Goal: Task Accomplishment & Management: Complete application form

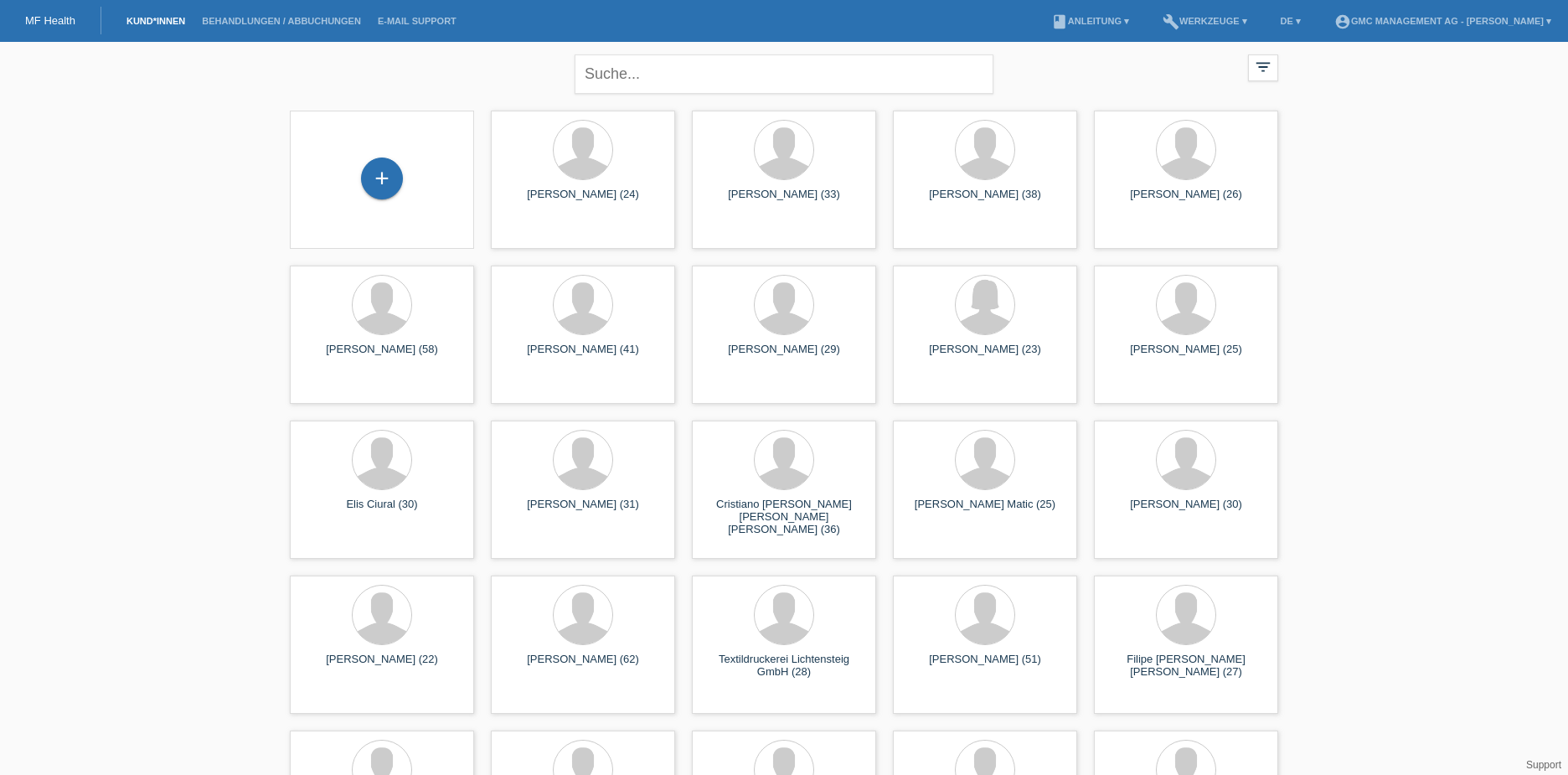
click at [416, 183] on div "+" at bounding box center [382, 179] width 157 height 44
click at [383, 178] on div "+" at bounding box center [382, 178] width 42 height 42
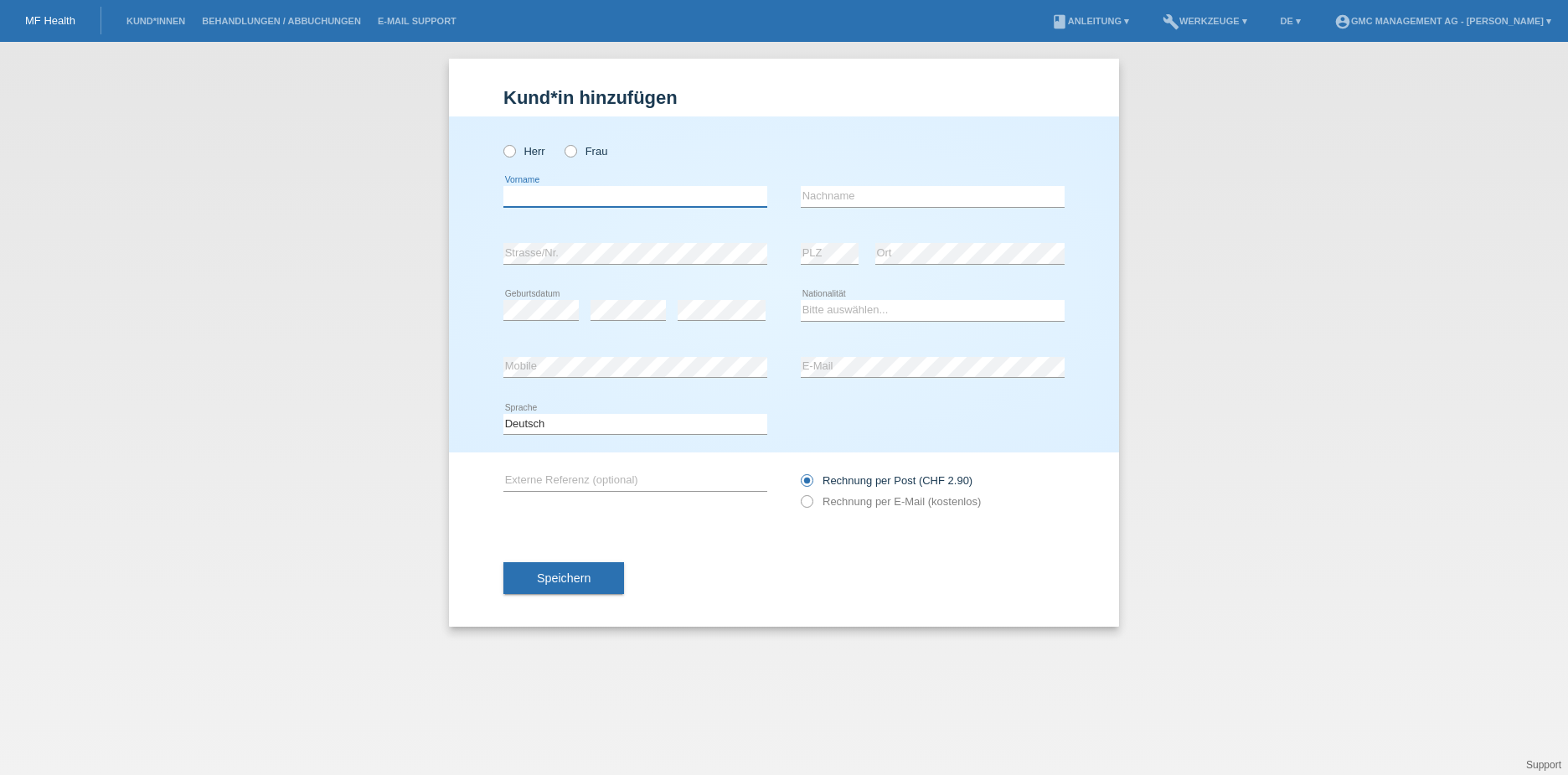
click at [631, 190] on input "text" at bounding box center [636, 195] width 264 height 20
type input "[PERSON_NAME]"
type input "Nussbaum"
click at [501, 143] on icon at bounding box center [501, 143] width 0 height 0
click at [512, 148] on input "Herr" at bounding box center [509, 149] width 11 height 11
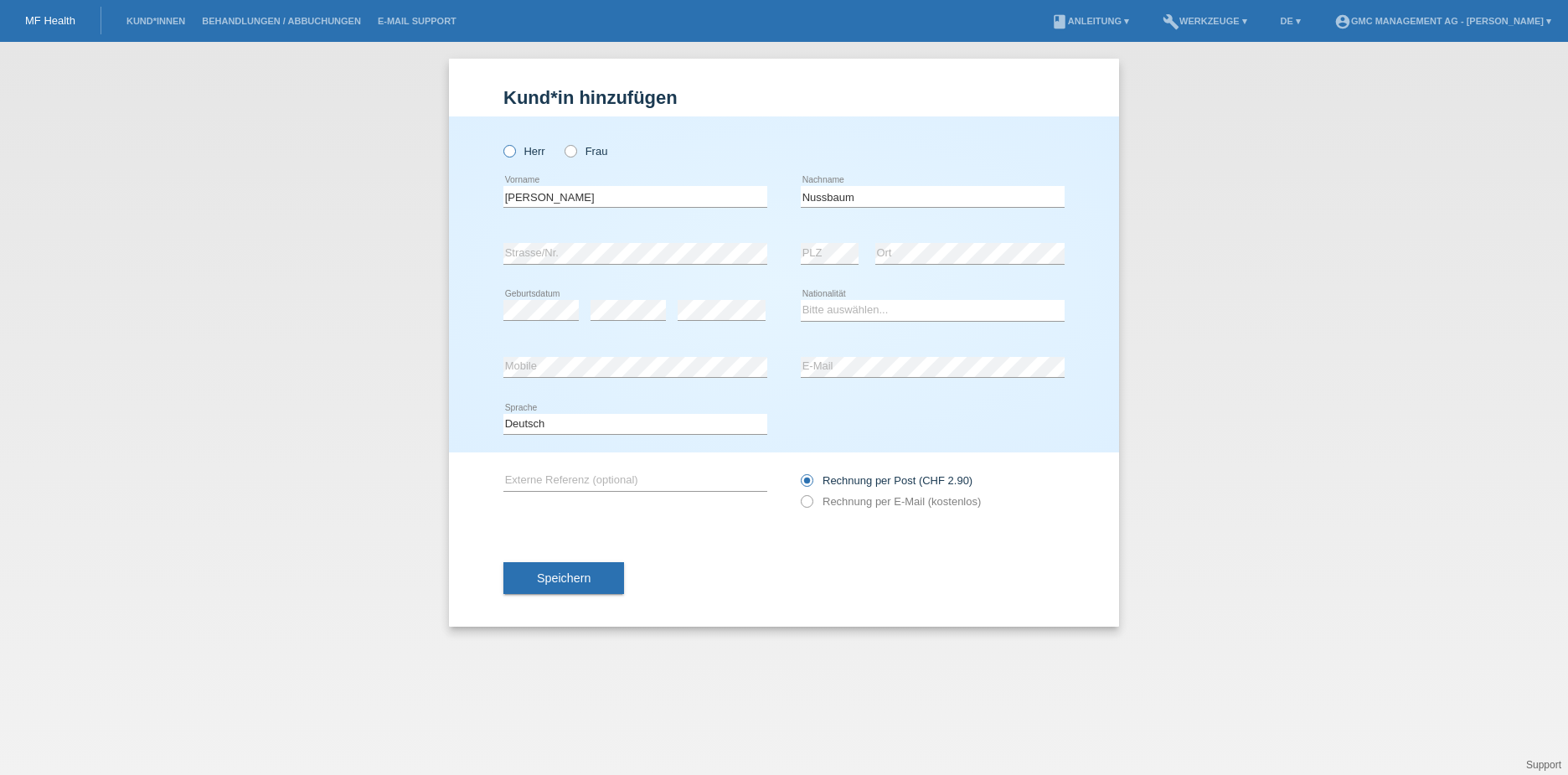
radio input "true"
click at [813, 241] on div "error PLZ" at bounding box center [829, 254] width 58 height 57
select select "CH"
click at [432, 360] on div "Kund*in hinzufügen Kunde hinzufügen Kundin hinzufügen Herr Frau Yves error Vorn…" at bounding box center [784, 408] width 1568 height 733
click at [400, 360] on div "Kund*in hinzufügen Kunde hinzufügen Kundin hinzufügen Herr Frau Yves error Vorn…" at bounding box center [784, 408] width 1568 height 733
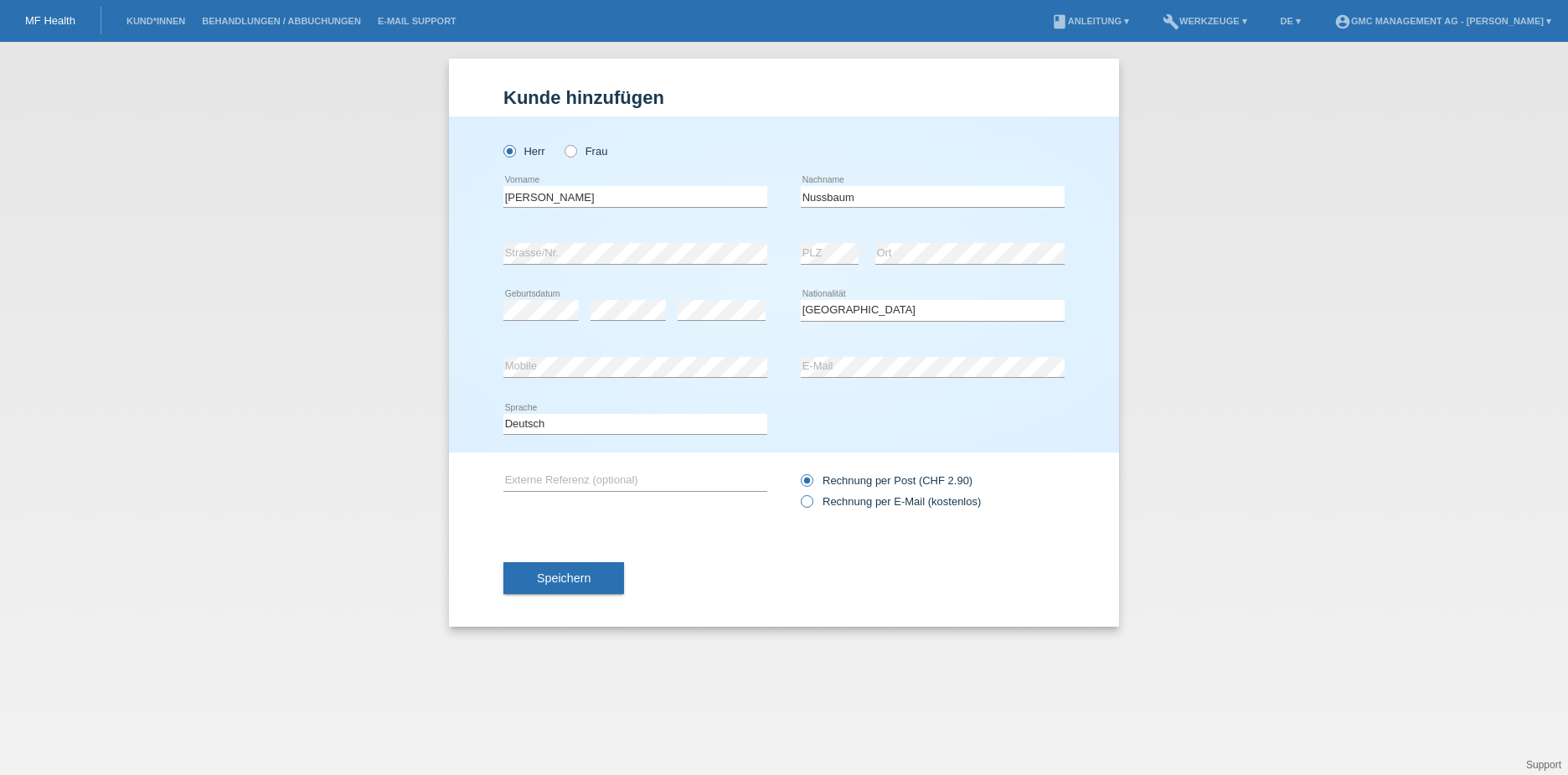
click at [829, 501] on label "Rechnung per E-Mail (kostenlos)" at bounding box center [890, 501] width 180 height 13
click at [811, 501] on input "Rechnung per E-Mail (kostenlos)" at bounding box center [805, 505] width 11 height 20
radio input "true"
click at [599, 576] on button "Speichern" at bounding box center [564, 578] width 121 height 32
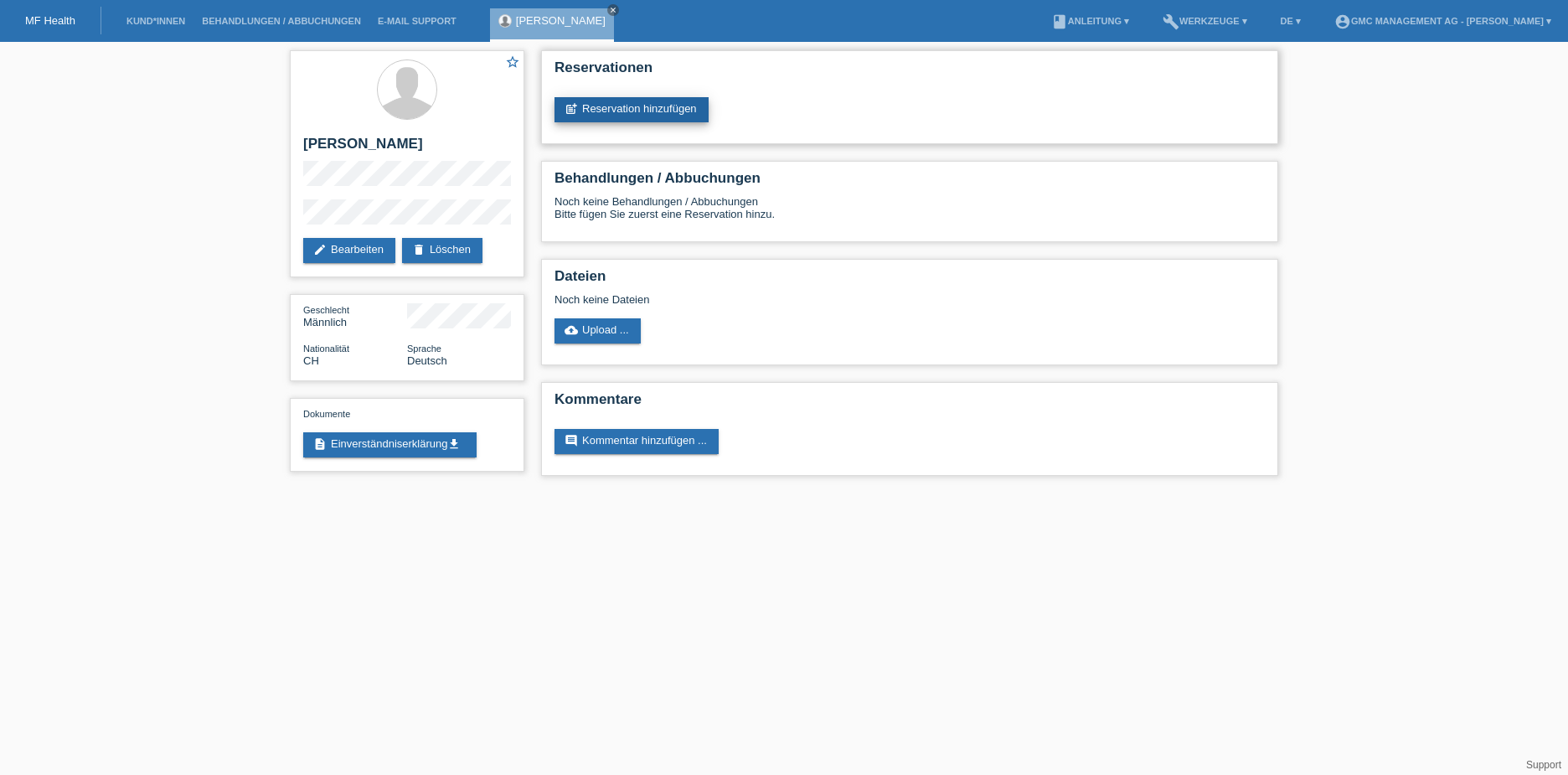
click at [599, 109] on link "post_add Reservation hinzufügen" at bounding box center [632, 110] width 154 height 25
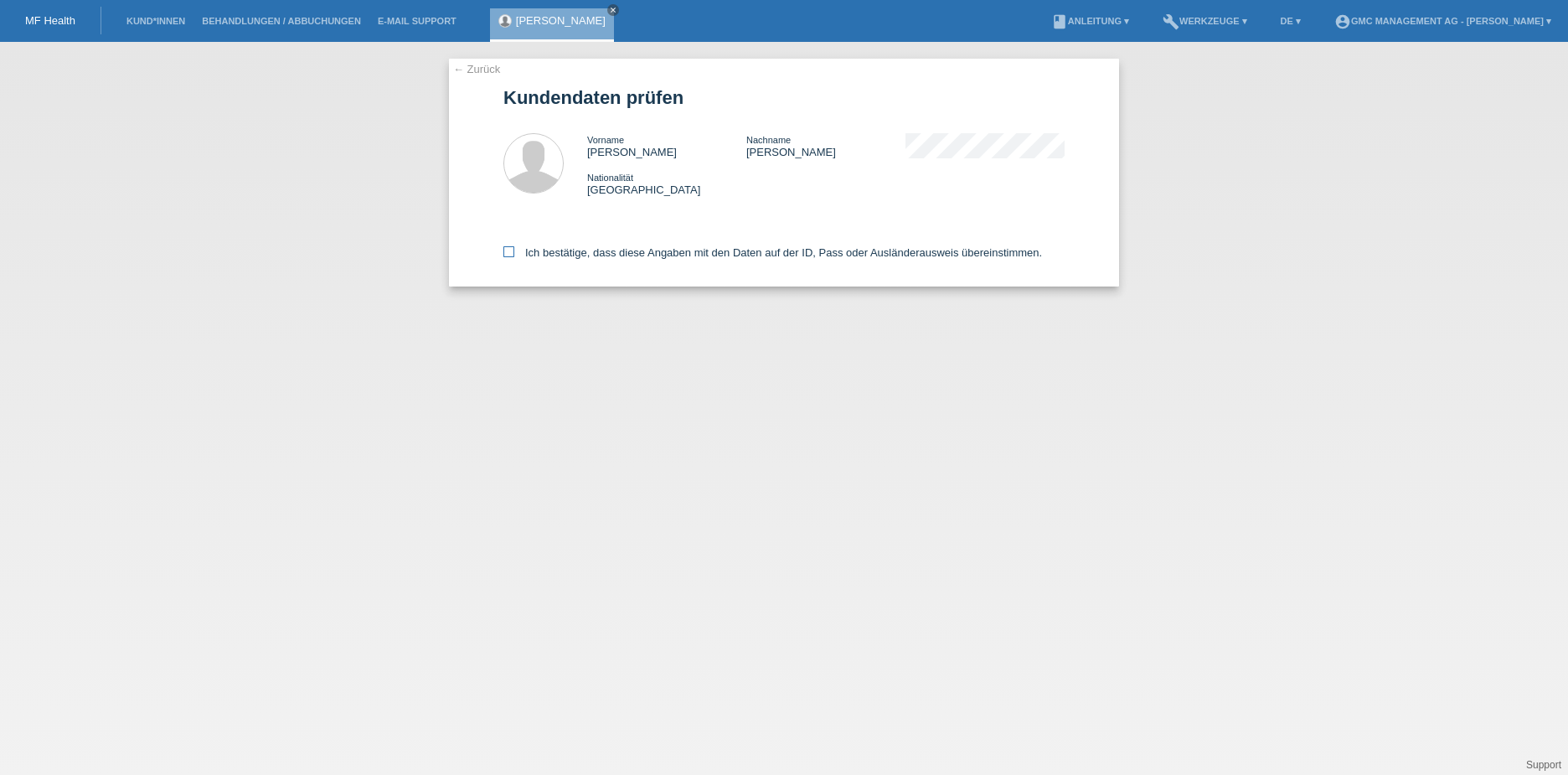
click at [512, 251] on icon at bounding box center [509, 251] width 11 height 11
click at [512, 251] on input "Ich bestätige, dass diese Angaben mit den Daten auf der ID, Pass oder Ausländer…" at bounding box center [509, 251] width 11 height 11
checkbox input "true"
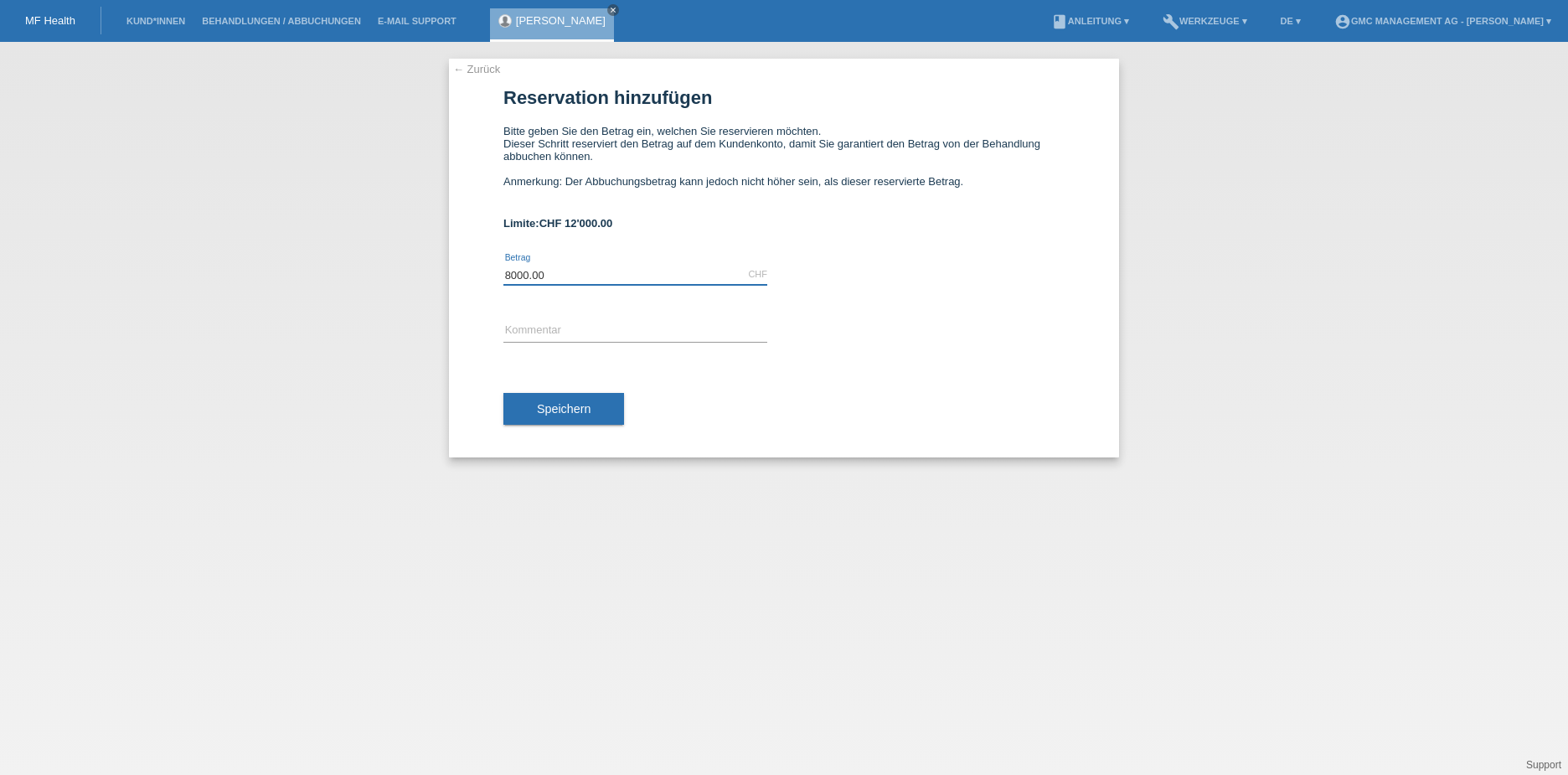
type input "8000.00"
click at [546, 328] on input "text" at bounding box center [636, 331] width 264 height 20
click at [485, 69] on link "← Zurück" at bounding box center [476, 68] width 47 height 13
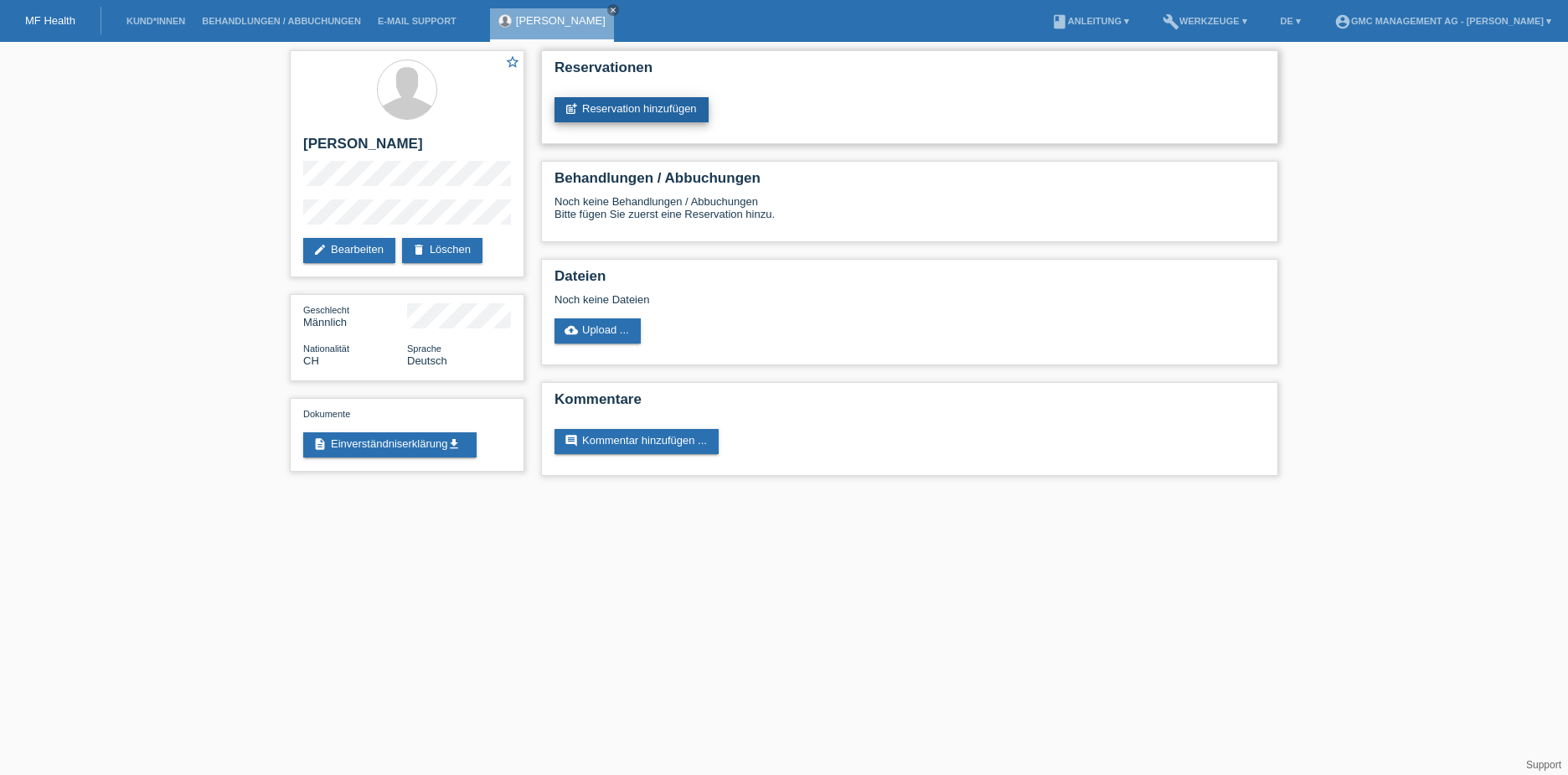
click at [599, 98] on link "post_add Reservation hinzufügen" at bounding box center [632, 110] width 154 height 25
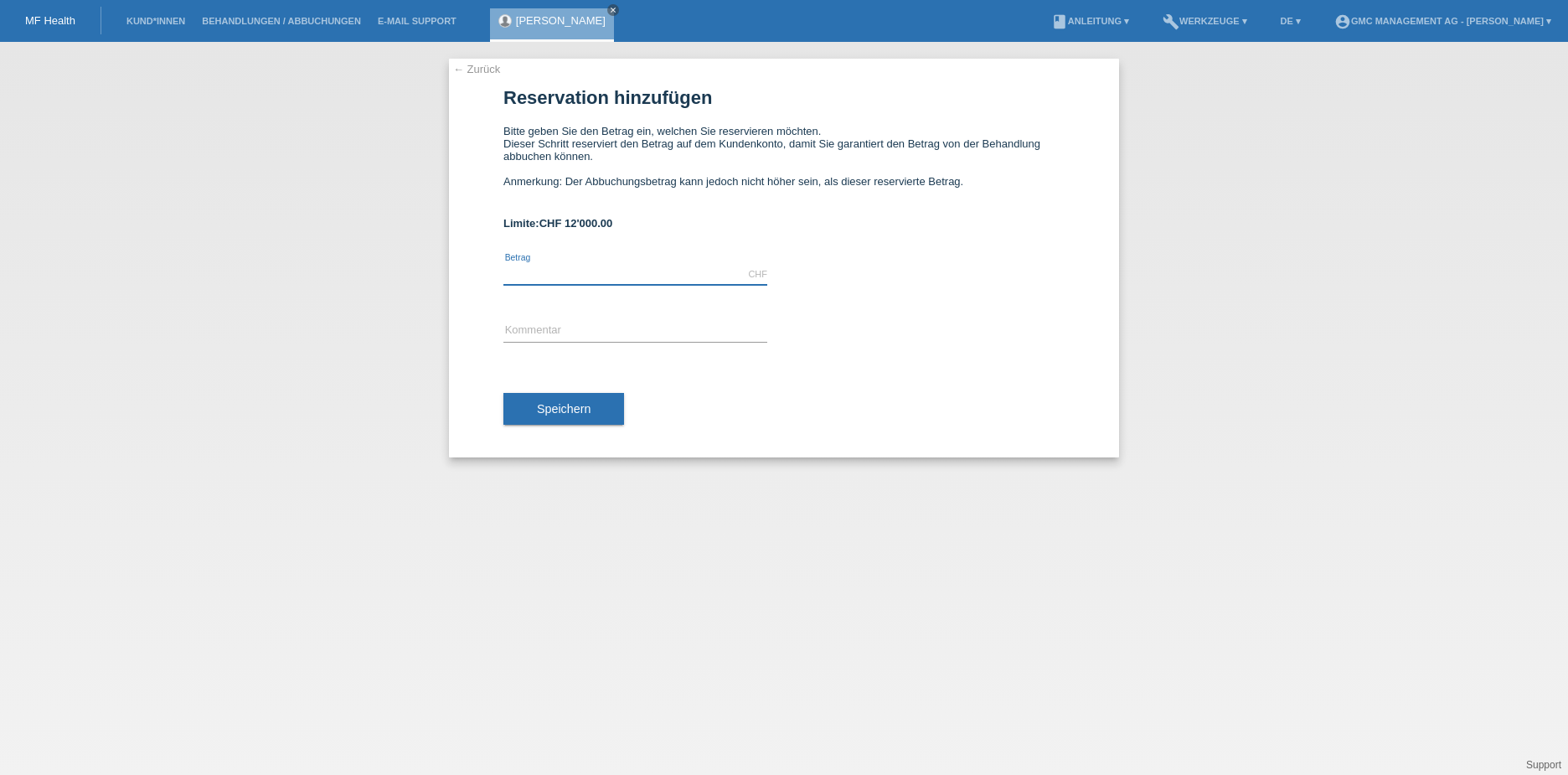
click at [602, 271] on input "text" at bounding box center [636, 273] width 264 height 20
type input "10000.00"
click at [598, 328] on input "text" at bounding box center [636, 331] width 264 height 20
type input "Haartransplantation"
click at [596, 408] on button "Speichern" at bounding box center [564, 408] width 121 height 32
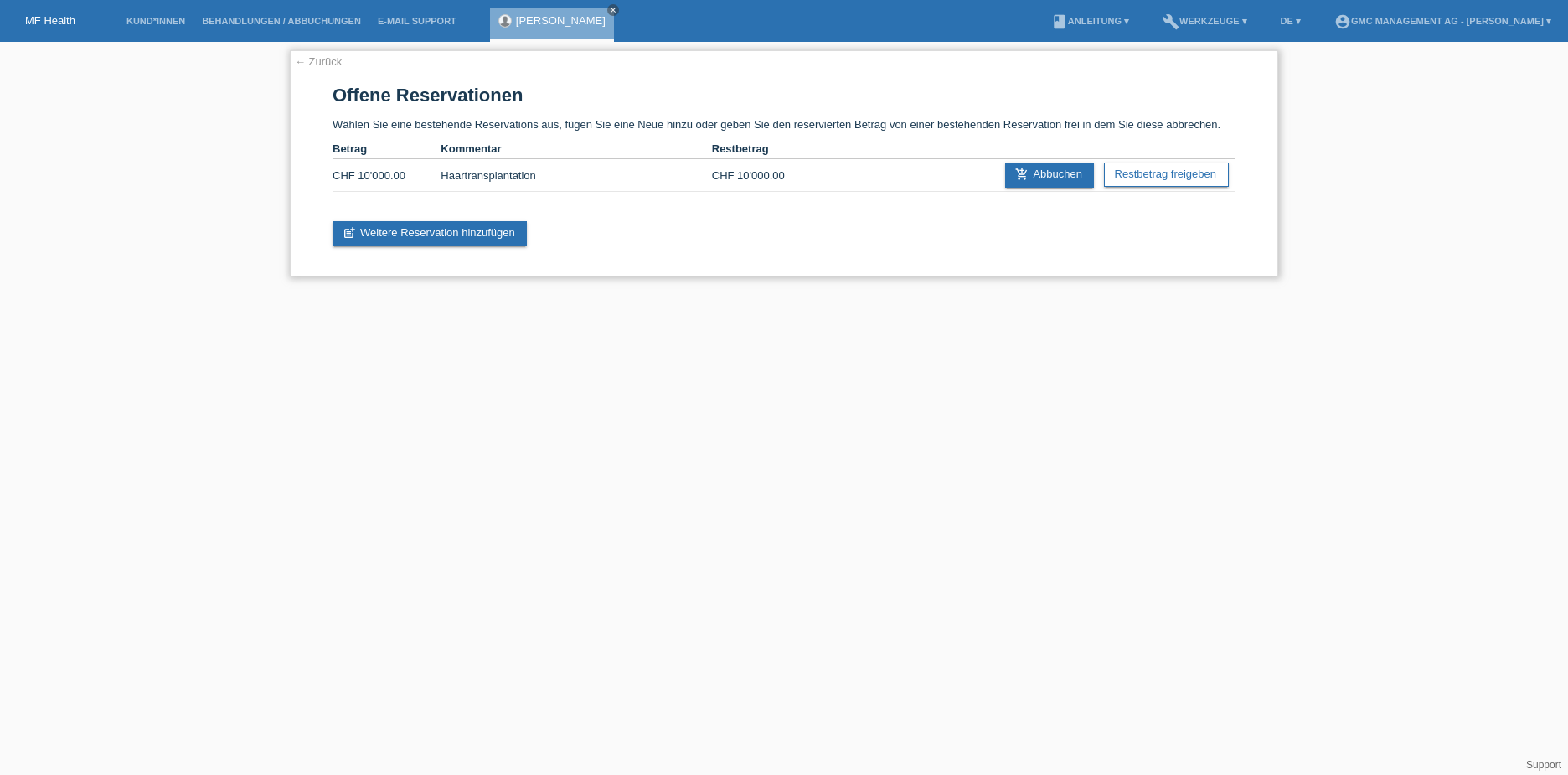
click at [391, 163] on td "CHF 10'000.00" at bounding box center [387, 175] width 108 height 32
click at [445, 174] on td "Haartransplantation" at bounding box center [575, 175] width 270 height 32
click at [320, 61] on link "← Zurück" at bounding box center [318, 61] width 47 height 13
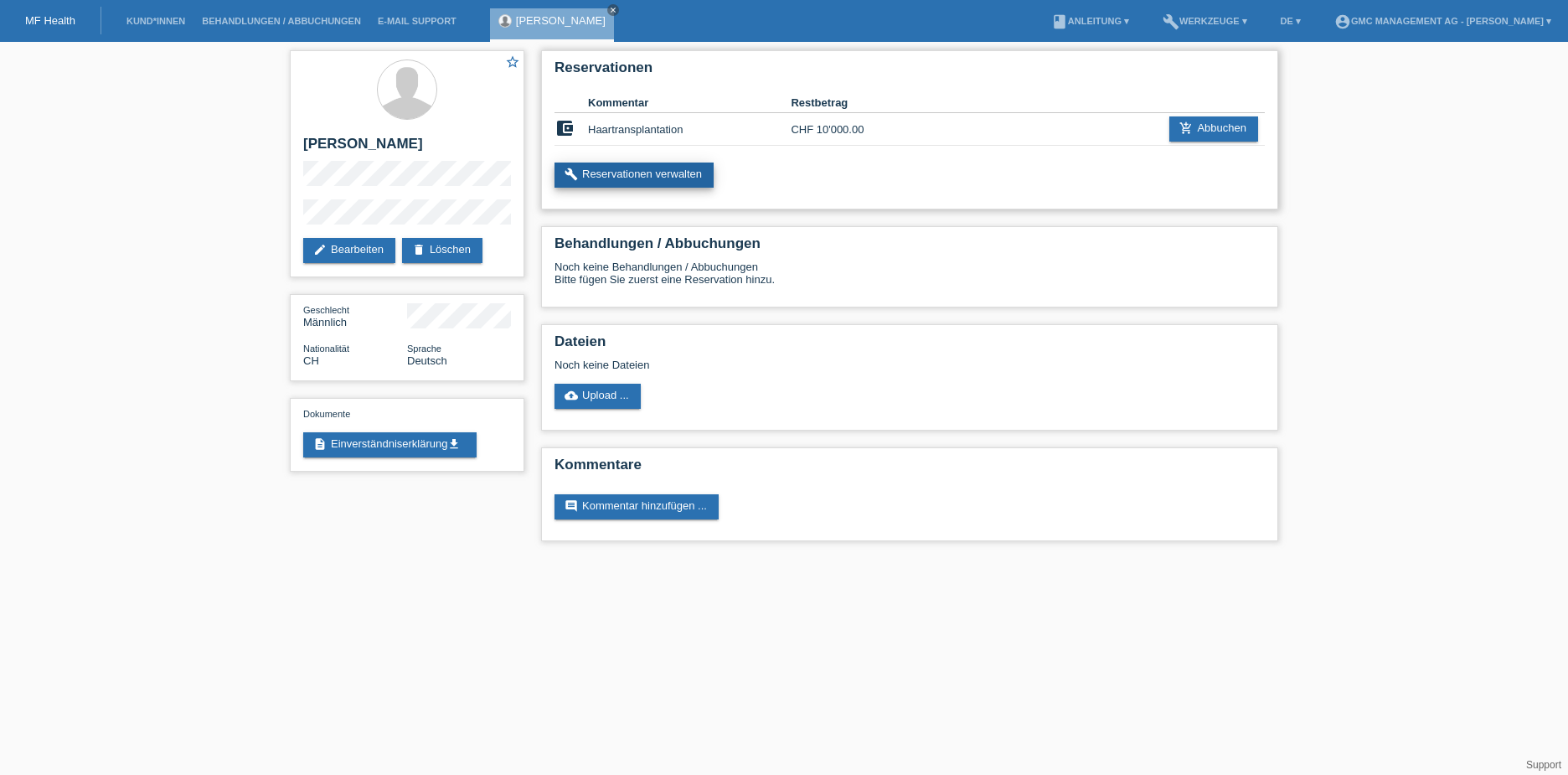
click at [656, 178] on link "build Reservationen verwalten" at bounding box center [634, 175] width 159 height 25
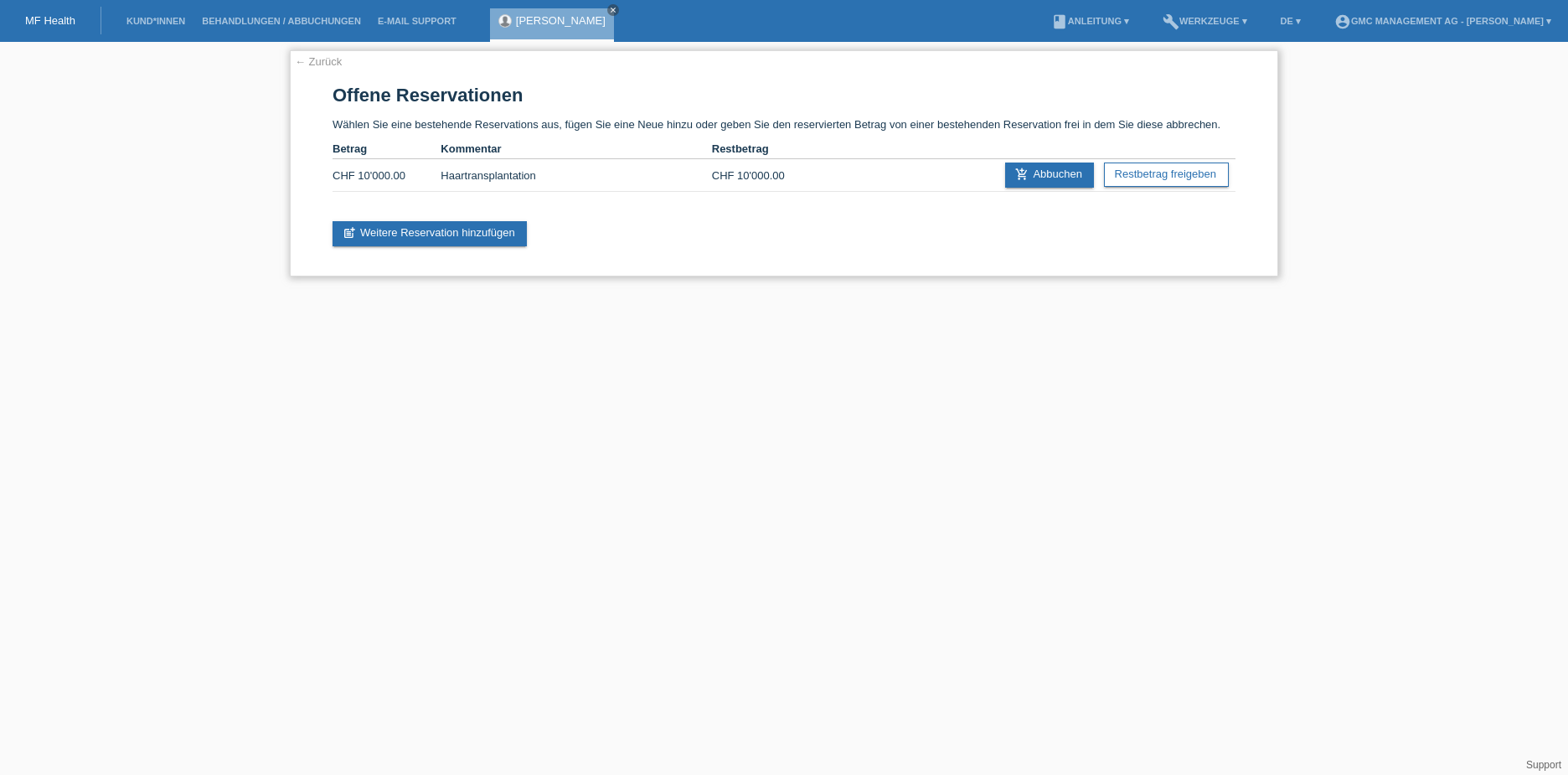
click at [483, 180] on td "Haartransplantation" at bounding box center [575, 175] width 270 height 32
click at [536, 171] on td "Haartransplantation" at bounding box center [575, 175] width 270 height 32
drag, startPoint x: 716, startPoint y: 174, endPoint x: 545, endPoint y: 182, distance: 171.2
click at [669, 226] on div "← Zurück Offene Reservationen Wählen Sie eine bestehende Reservations aus, füge…" at bounding box center [784, 163] width 989 height 226
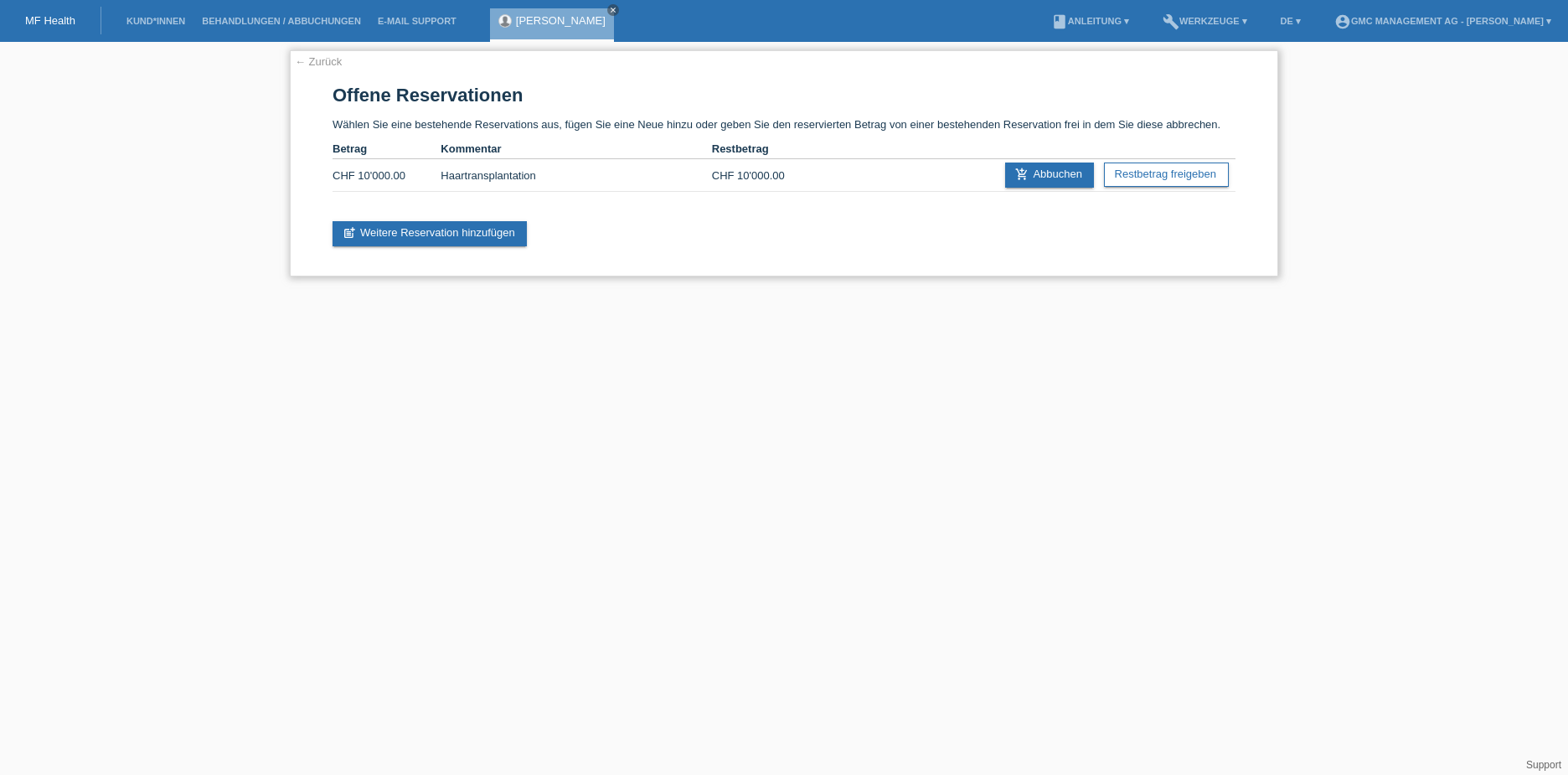
click at [478, 178] on td "Haartransplantation" at bounding box center [575, 175] width 270 height 32
click at [609, 9] on icon "close" at bounding box center [613, 10] width 9 height 9
click at [300, 61] on link "← Zurück" at bounding box center [318, 61] width 47 height 13
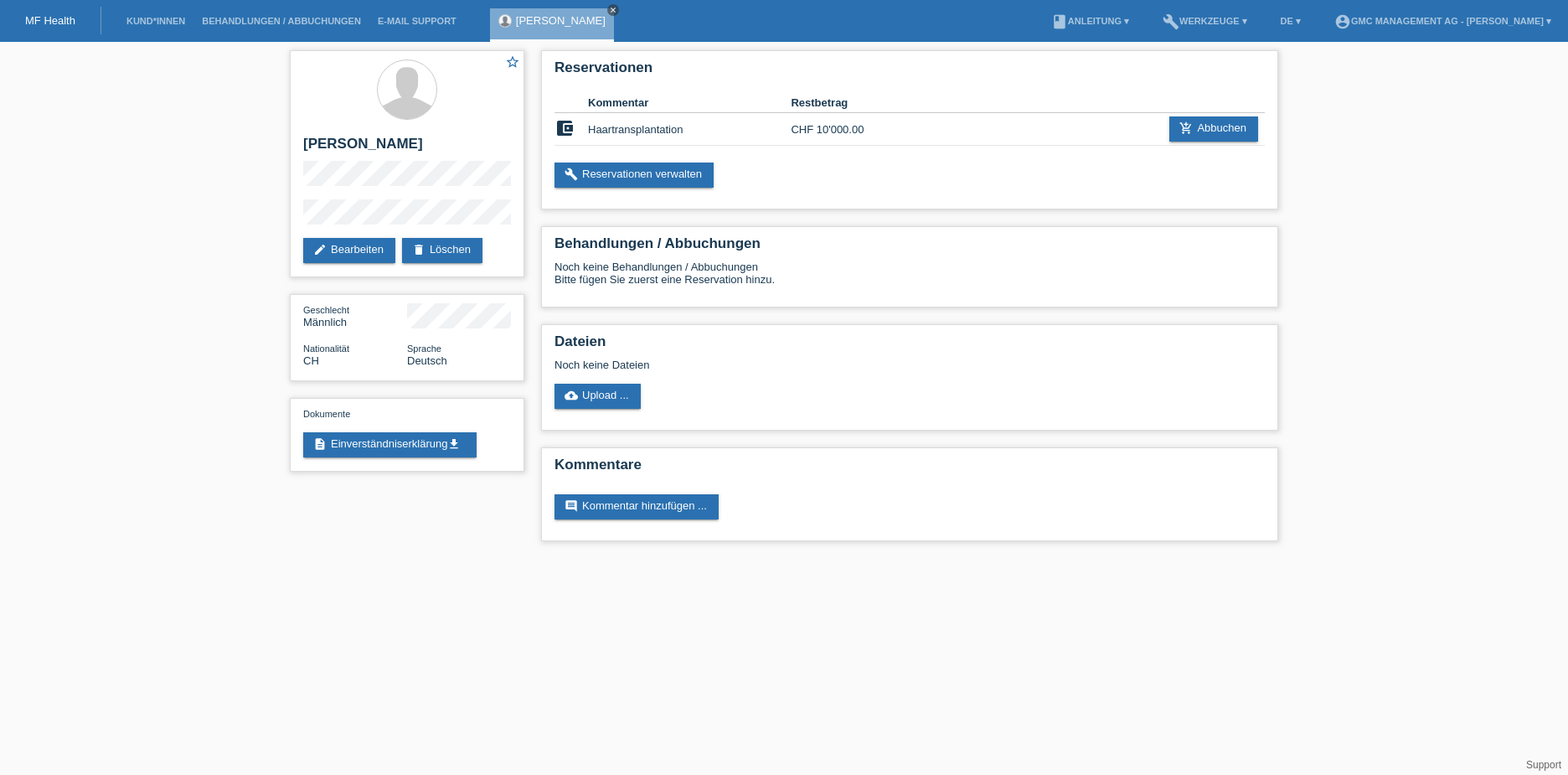
click at [609, 14] on icon "close" at bounding box center [613, 10] width 9 height 9
